Goal: Information Seeking & Learning: Learn about a topic

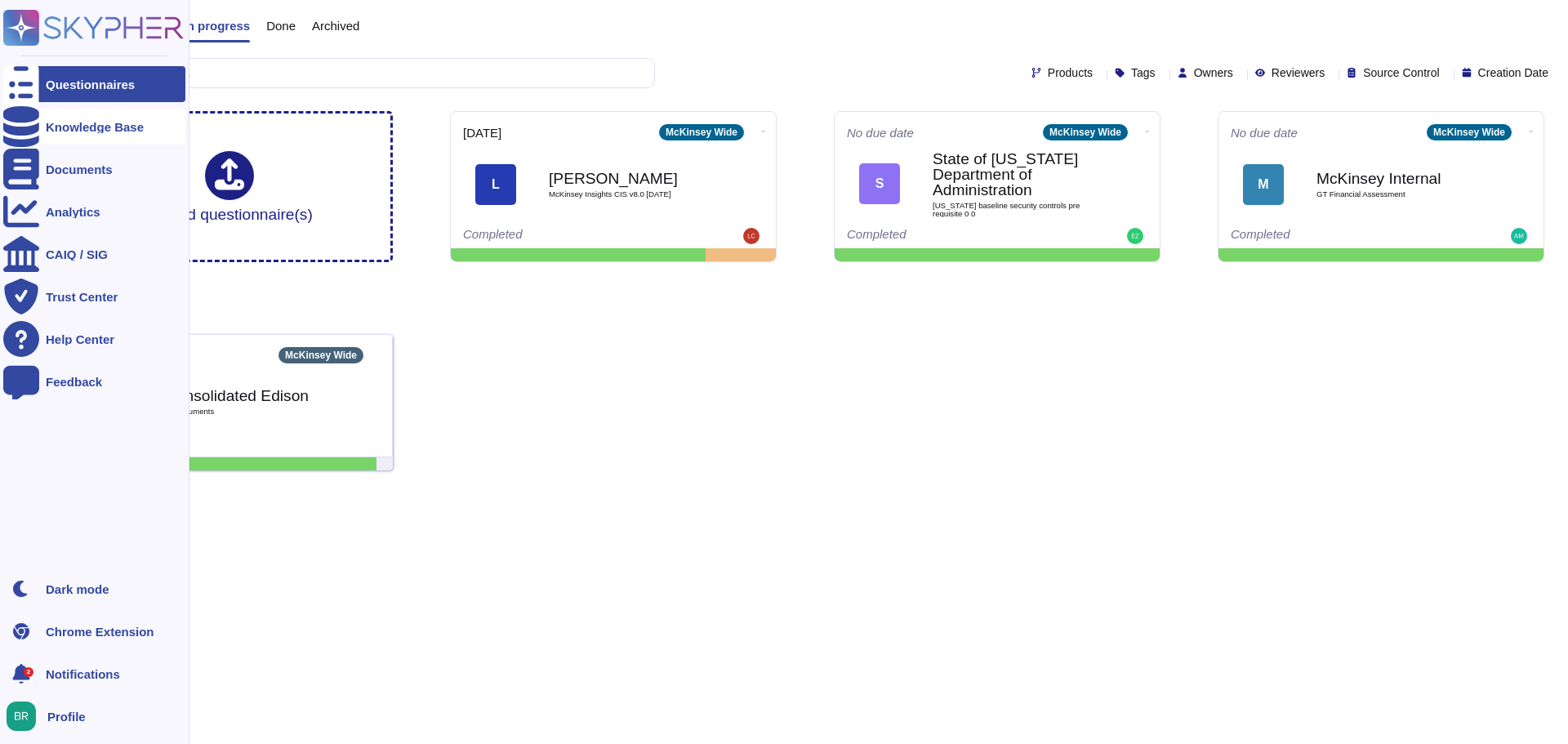
click at [86, 118] on div "Knowledge Base" at bounding box center [94, 126] width 182 height 36
